Goal: Task Accomplishment & Management: Use online tool/utility

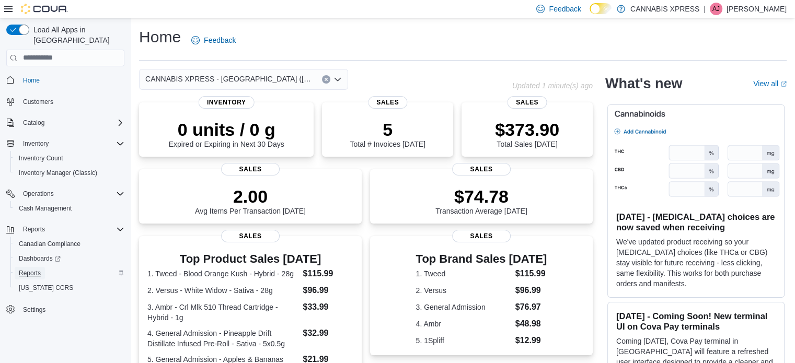
click at [36, 269] on span "Reports" at bounding box center [30, 273] width 22 height 8
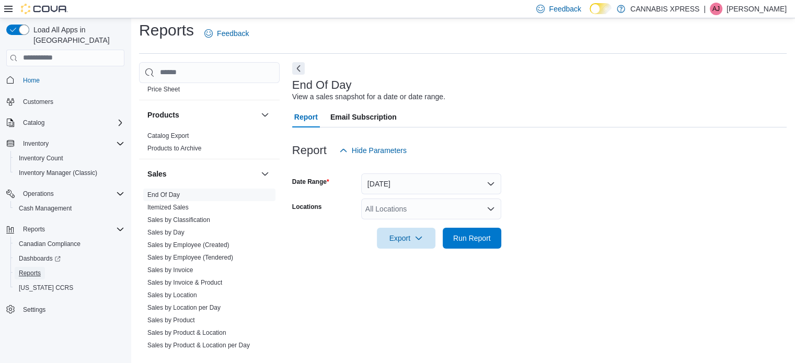
scroll to position [642, 0]
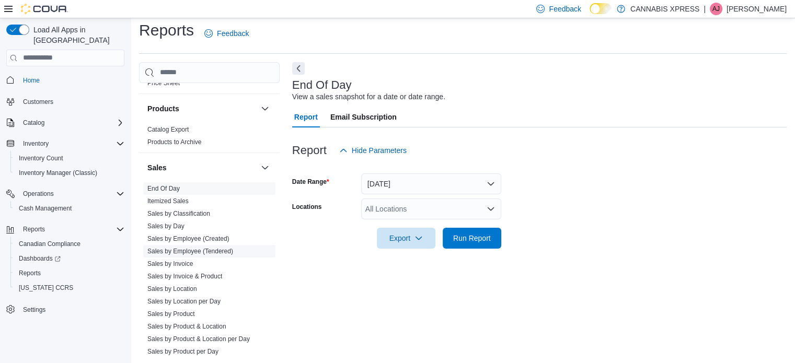
click at [189, 253] on link "Sales by Employee (Tendered)" at bounding box center [190, 251] width 86 height 7
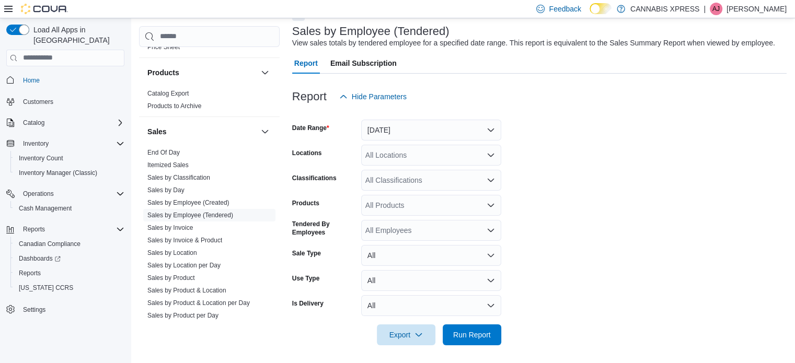
scroll to position [63, 0]
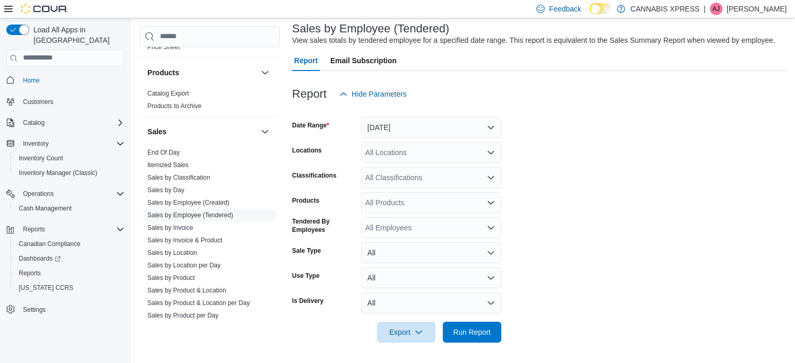
click at [387, 156] on div "All Locations" at bounding box center [431, 152] width 140 height 21
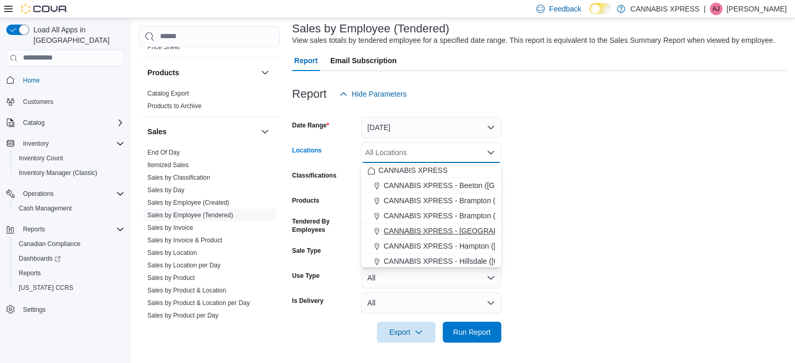
click at [461, 228] on span "CANNABIS XPRESS - [GEOGRAPHIC_DATA] ([GEOGRAPHIC_DATA])" at bounding box center [501, 231] width 235 height 10
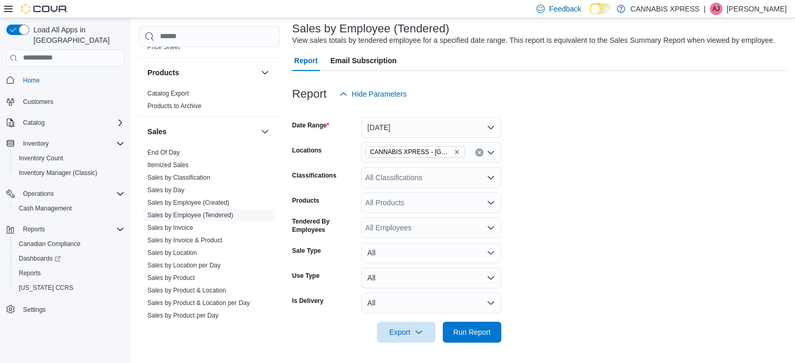
click at [652, 228] on form "Date Range [DATE] Locations CANNABIS XPRESS - [GEOGRAPHIC_DATA] (Main Street) C…" at bounding box center [539, 224] width 495 height 238
click at [483, 332] on span "Run Report" at bounding box center [472, 332] width 38 height 10
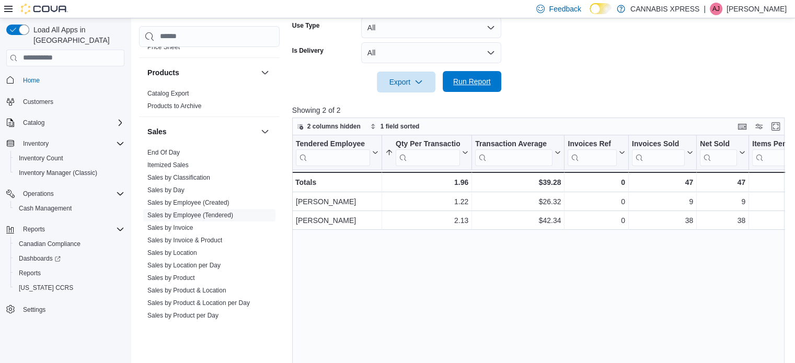
scroll to position [315, 0]
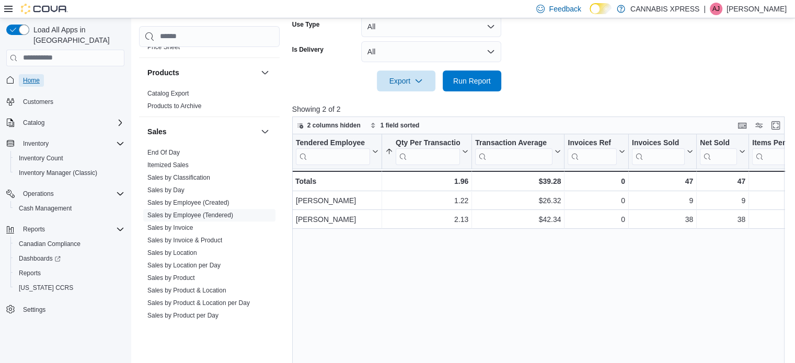
click at [24, 76] on span "Home" at bounding box center [31, 80] width 17 height 8
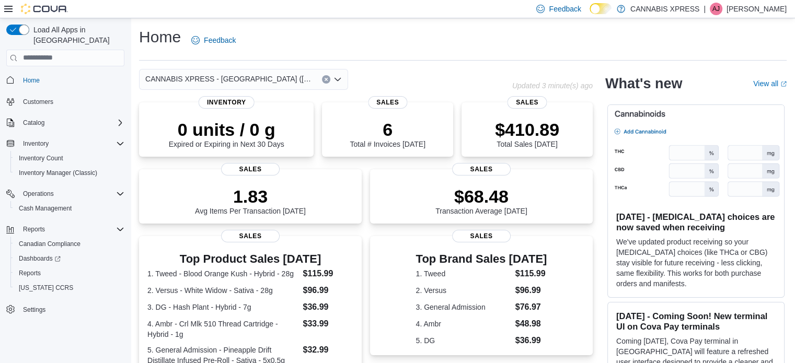
click at [54, 74] on span "Home" at bounding box center [72, 80] width 106 height 13
